Goal: Information Seeking & Learning: Learn about a topic

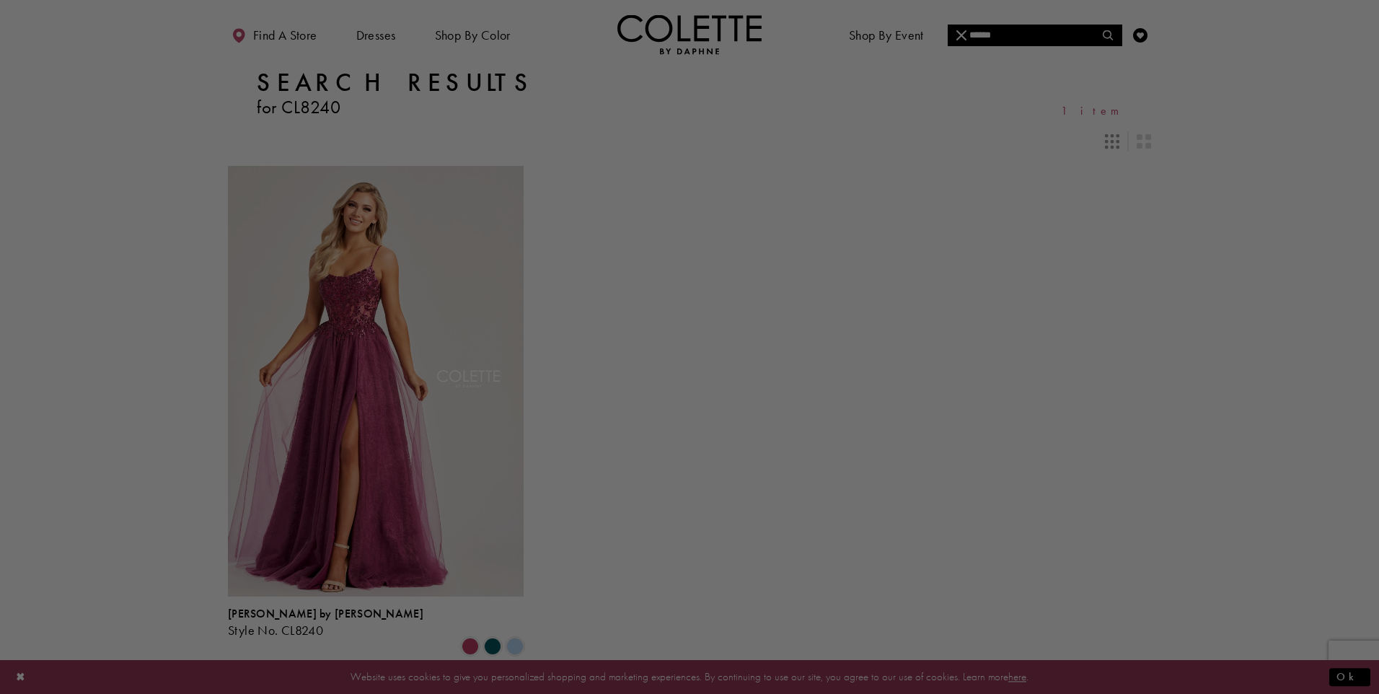
click at [604, 552] on div at bounding box center [696, 350] width 1393 height 701
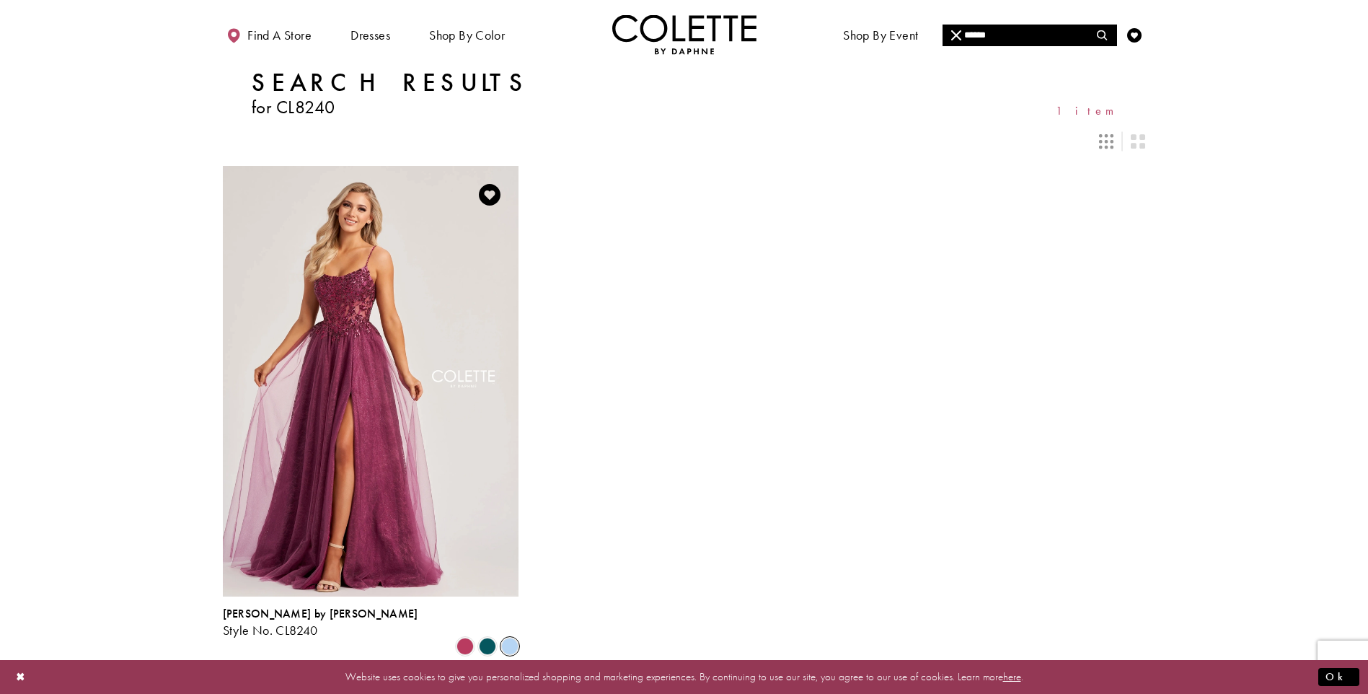
click at [509, 638] on span "Product List" at bounding box center [509, 646] width 17 height 17
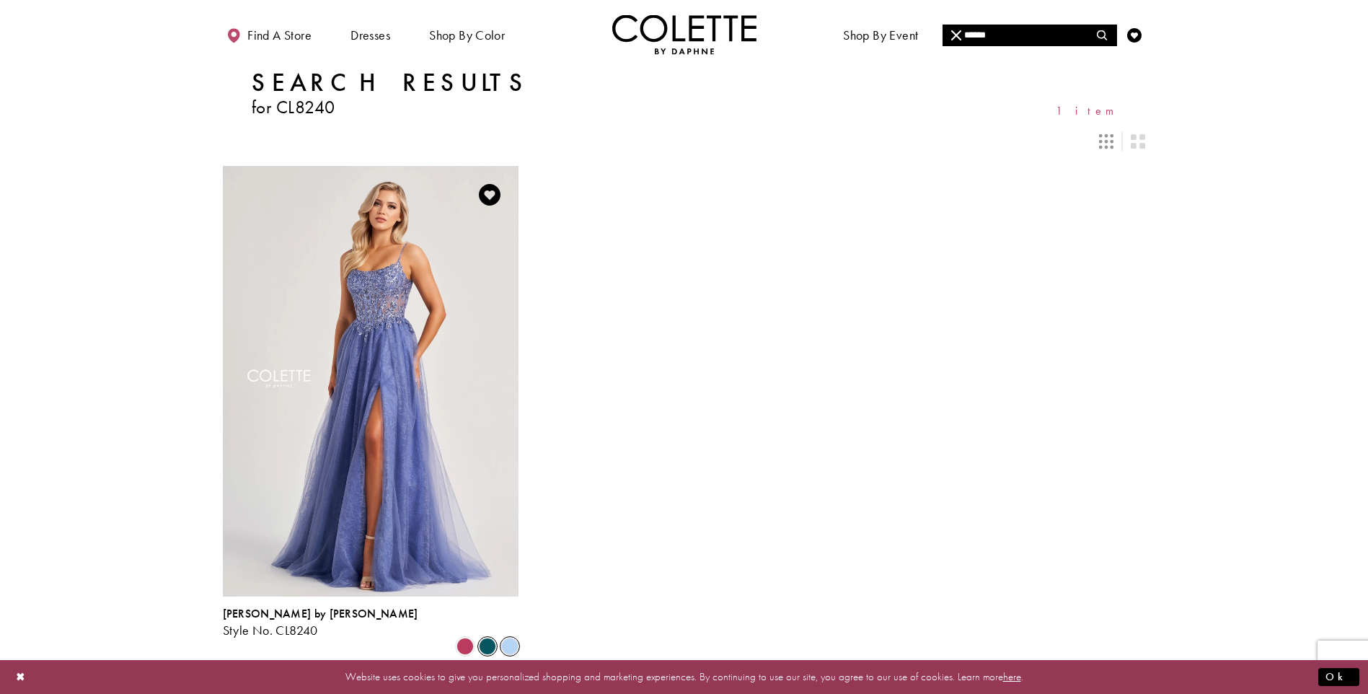
click at [488, 638] on span "Product List" at bounding box center [487, 646] width 17 height 17
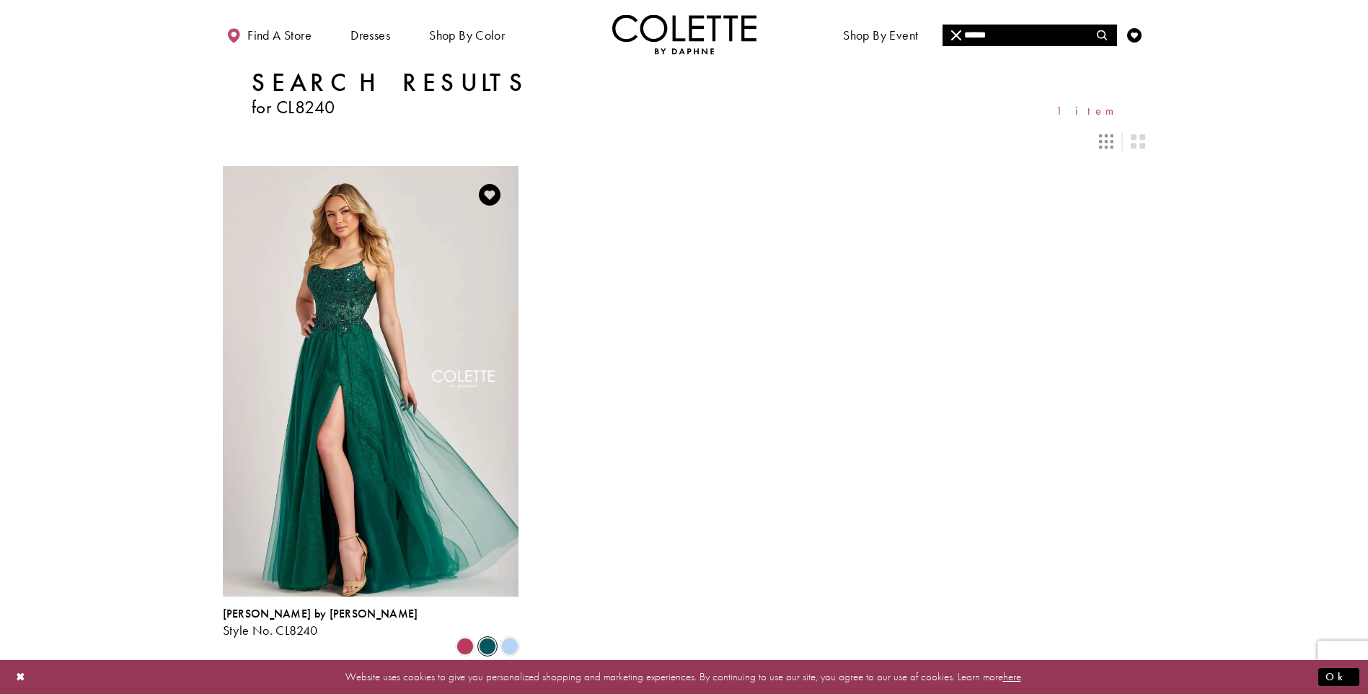
click at [488, 638] on span "Product List" at bounding box center [487, 646] width 17 height 17
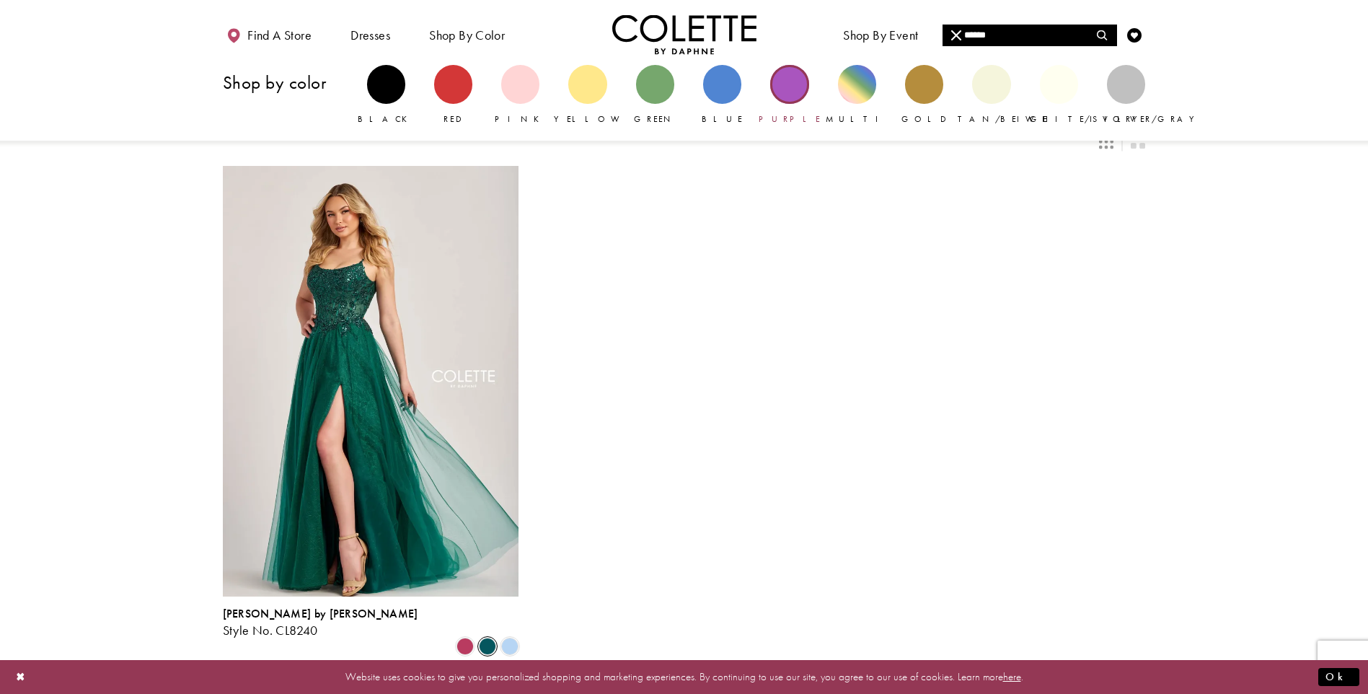
click at [786, 82] on div "Primary block" at bounding box center [789, 84] width 38 height 38
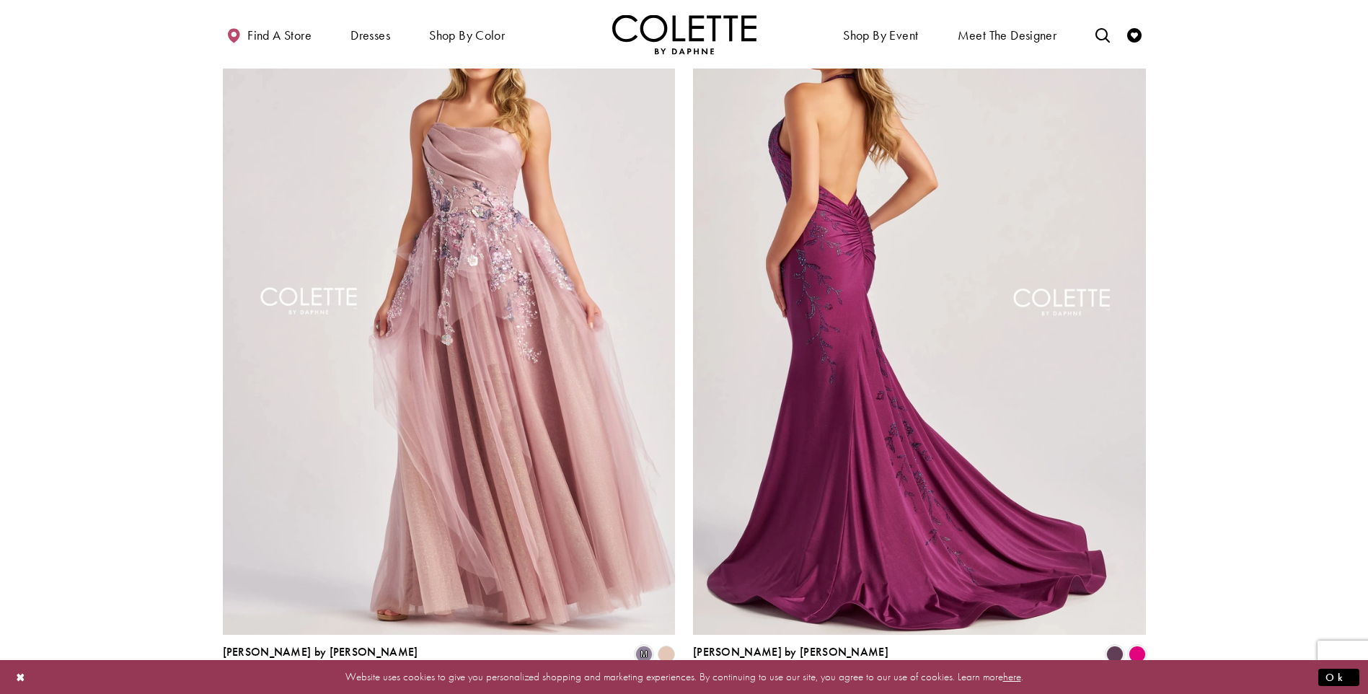
scroll to position [2381, 0]
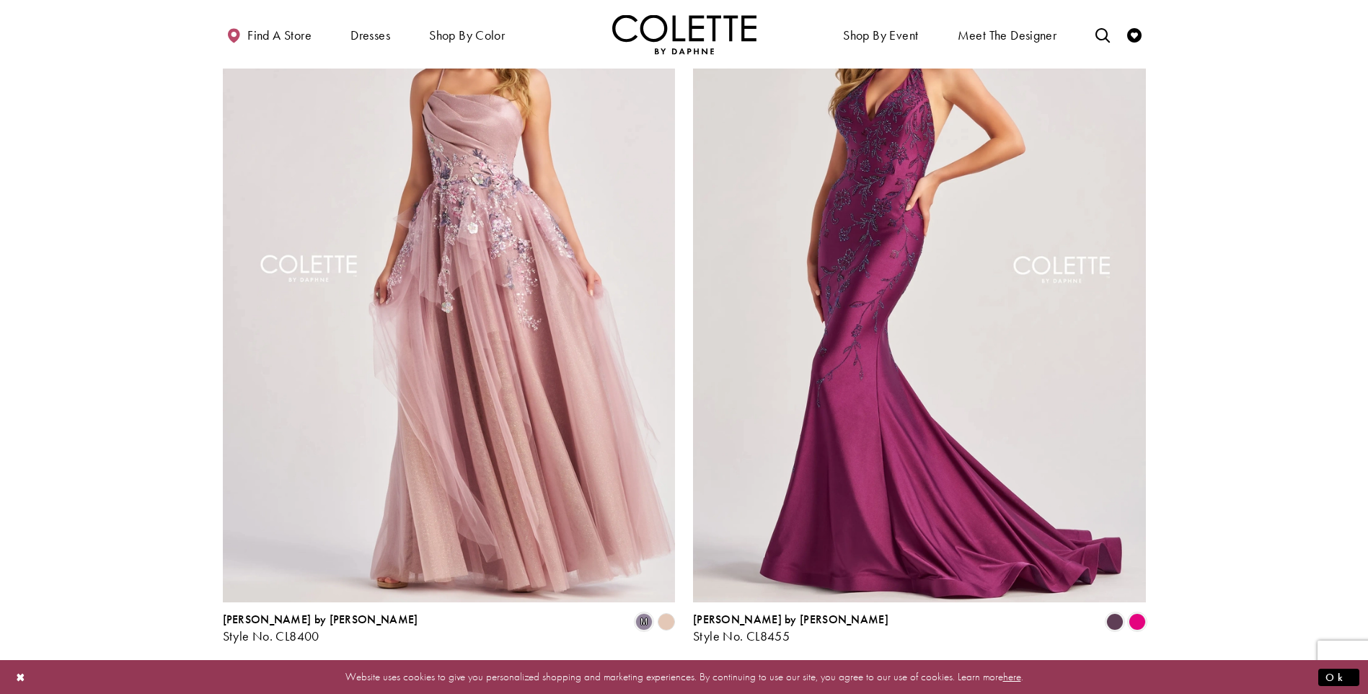
click at [696, 672] on link "2" at bounding box center [701, 682] width 15 height 21
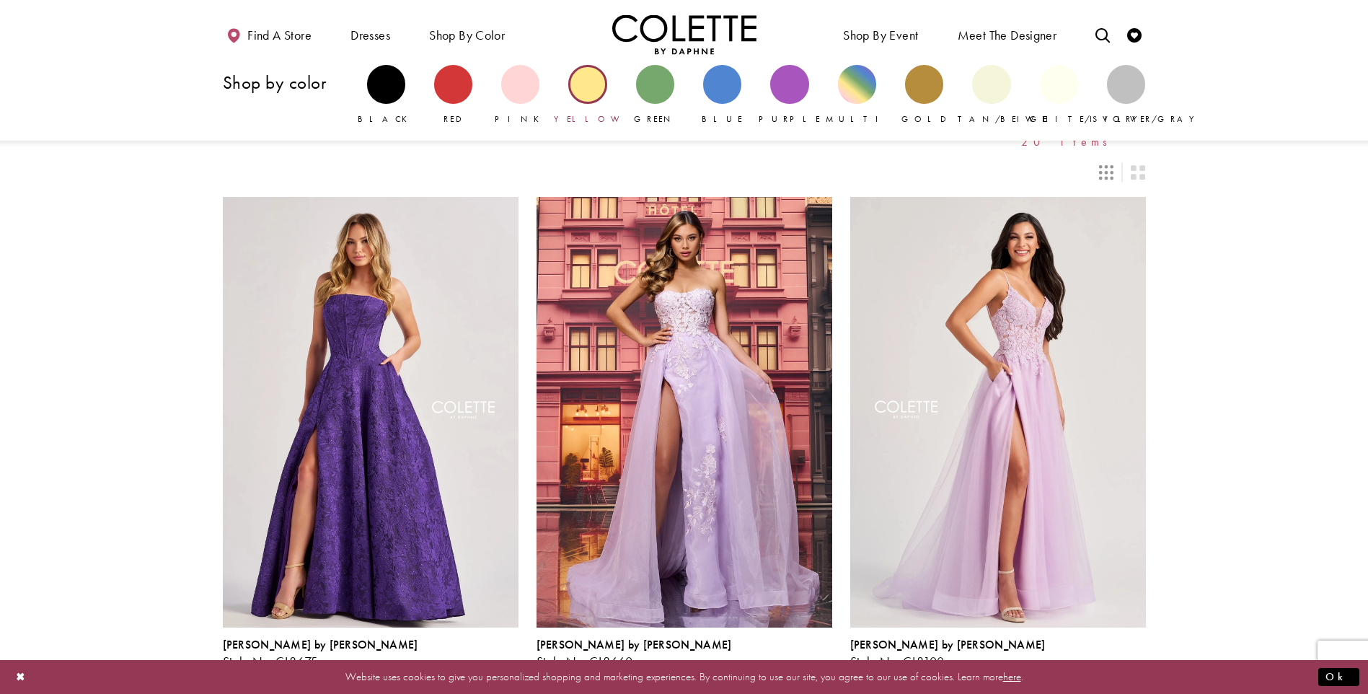
click at [592, 97] on div "Primary block" at bounding box center [587, 84] width 38 height 38
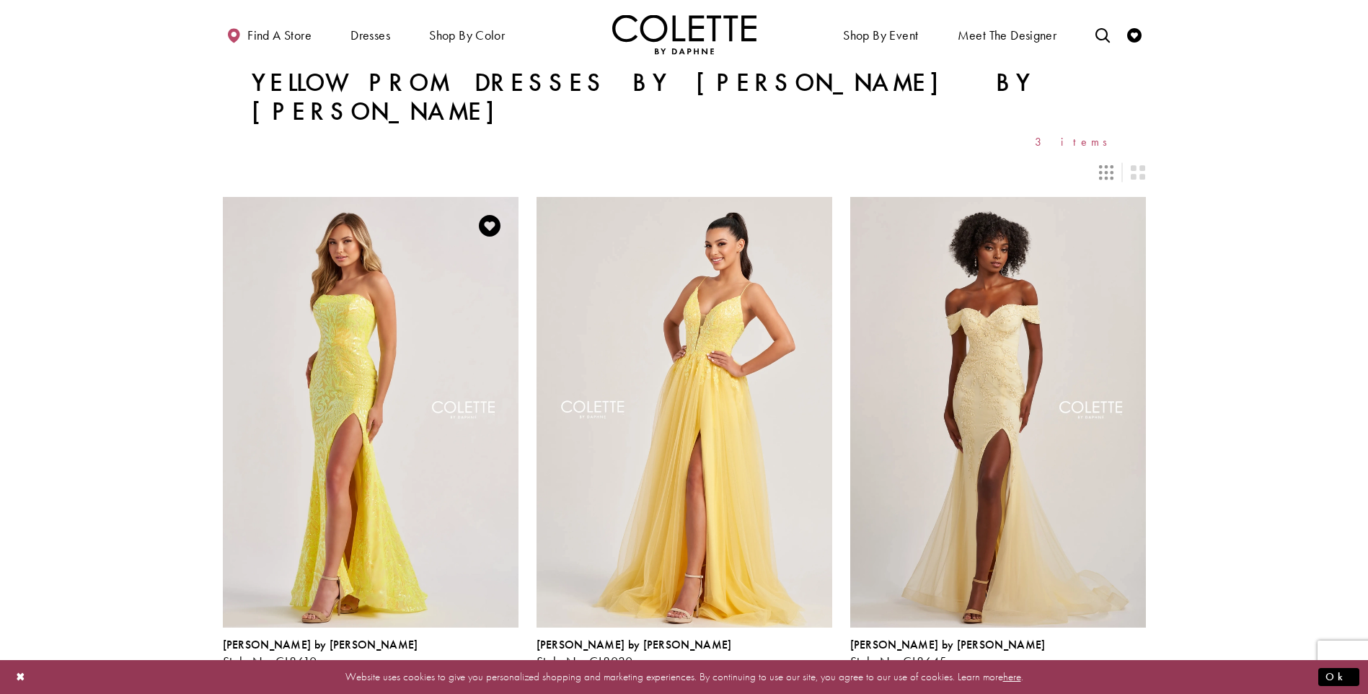
click at [485, 669] on span "Product List" at bounding box center [487, 677] width 17 height 17
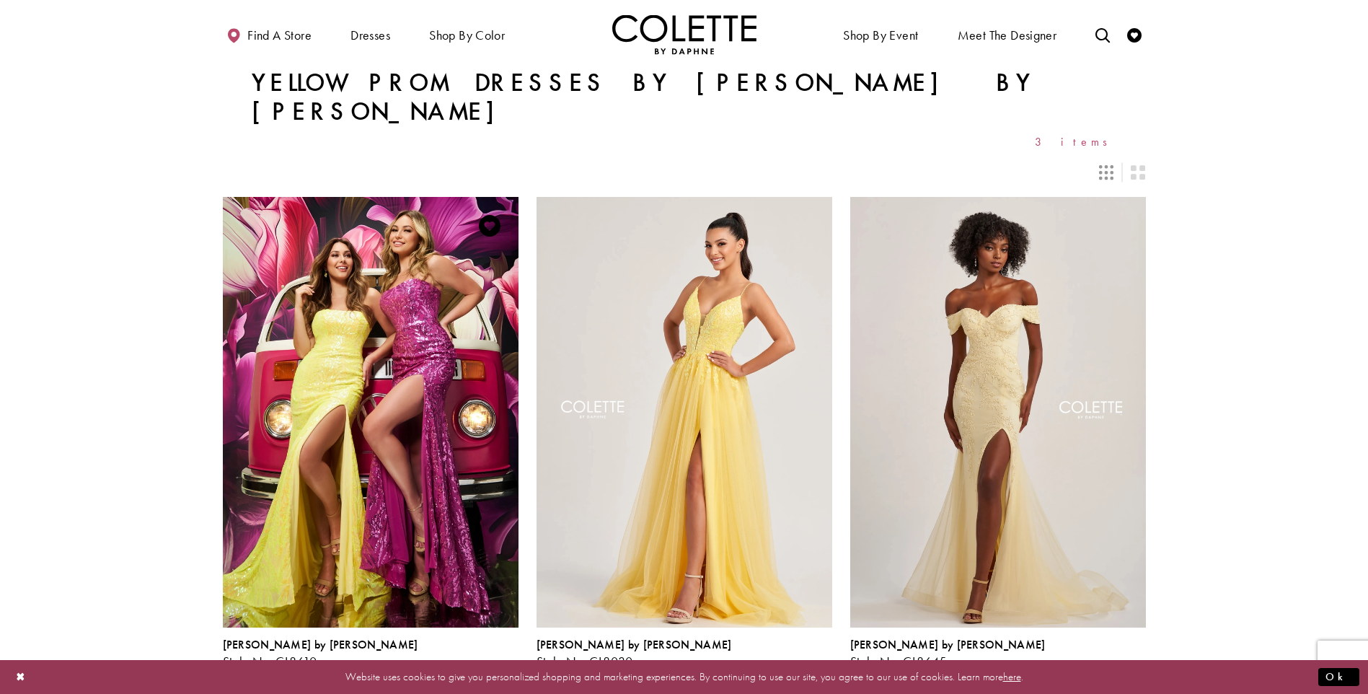
click at [514, 669] on span "Product List" at bounding box center [509, 677] width 17 height 17
